Goal: Information Seeking & Learning: Learn about a topic

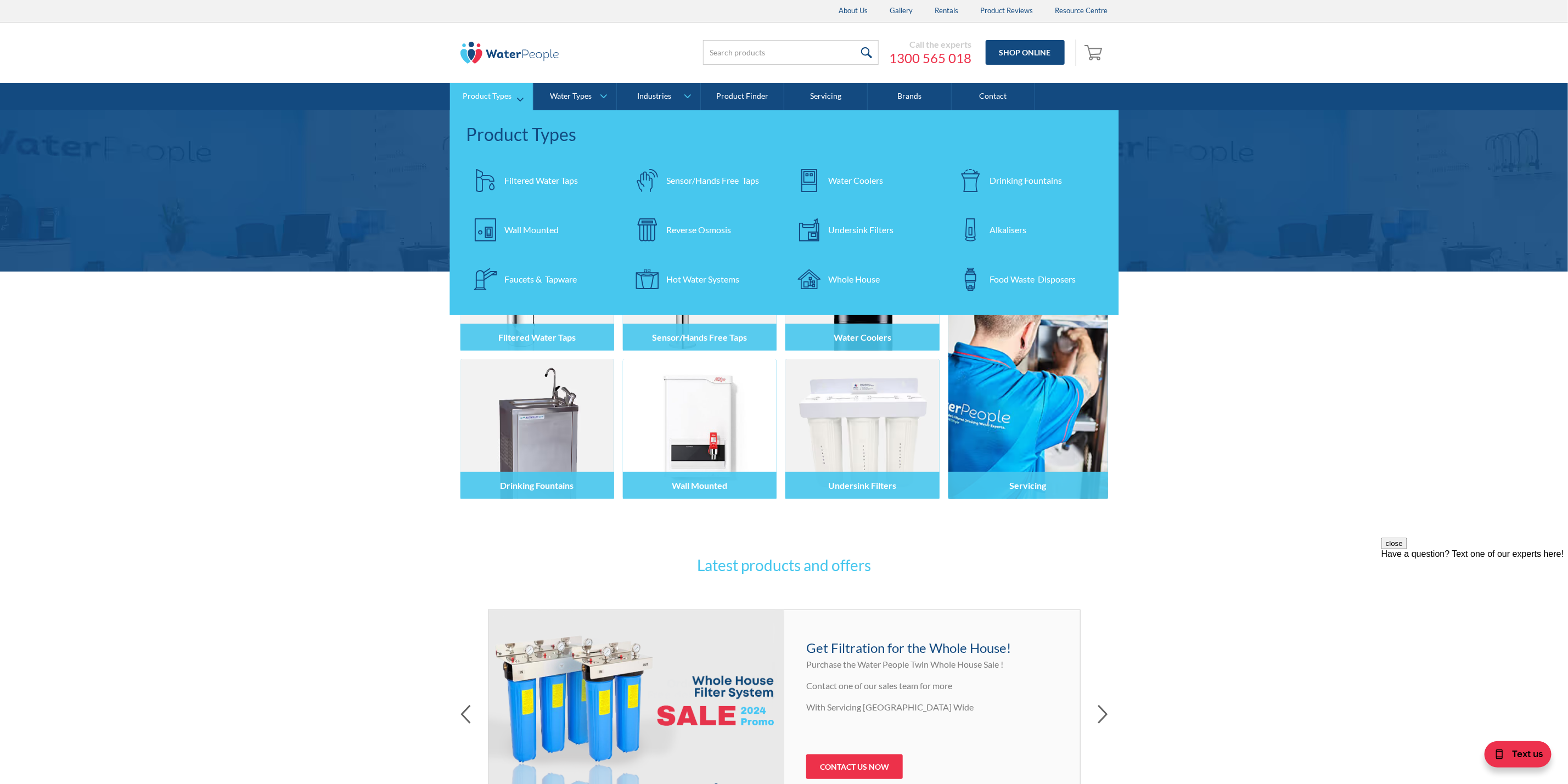
click at [531, 177] on div "Filtered Water Taps" at bounding box center [542, 181] width 74 height 13
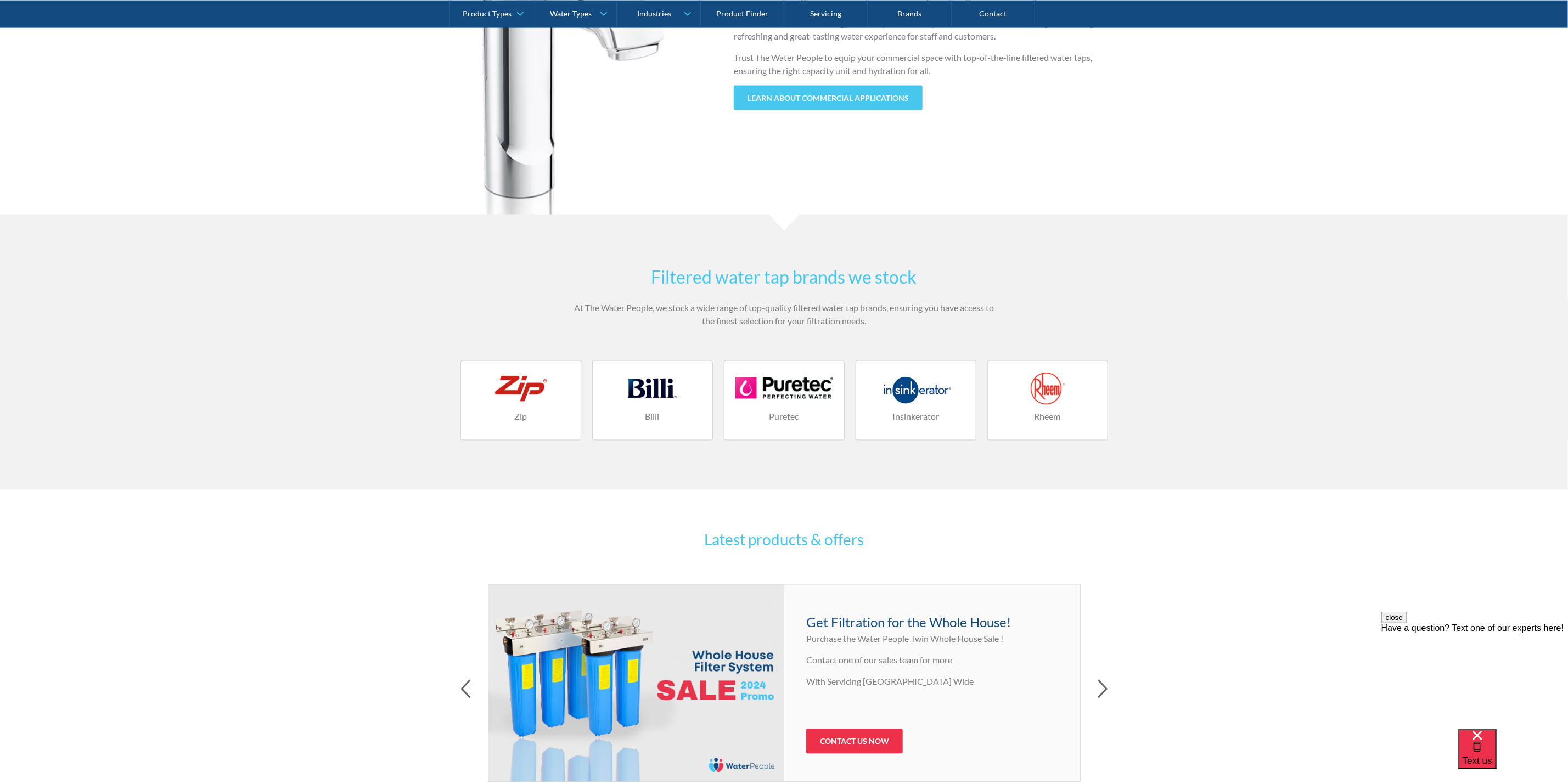
click at [923, 421] on h4 "Insinkerator" at bounding box center [916, 417] width 97 height 13
click at [1044, 421] on h4 "Rheem" at bounding box center [1048, 417] width 97 height 13
